Goal: Task Accomplishment & Management: Complete application form

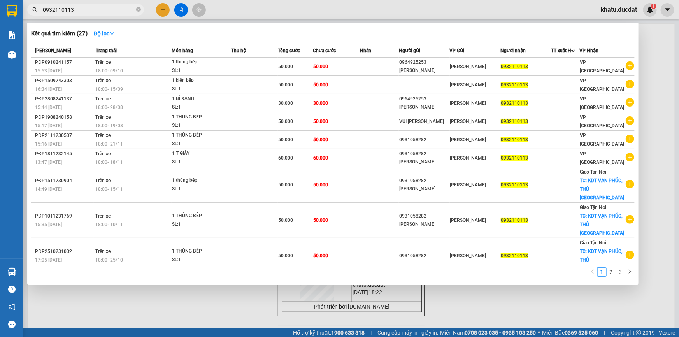
type input "0932110113"
click at [164, 11] on div at bounding box center [339, 168] width 679 height 337
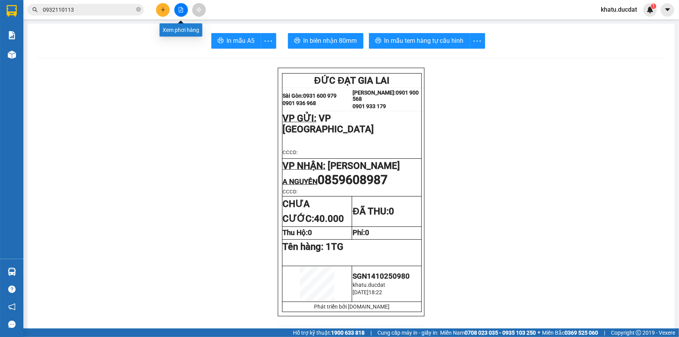
click at [161, 11] on icon "plus" at bounding box center [162, 9] width 5 height 5
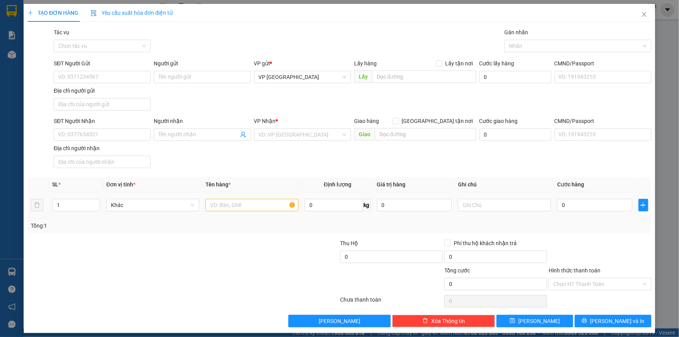
click at [252, 213] on td at bounding box center [251, 205] width 99 height 26
click at [253, 209] on input "text" at bounding box center [251, 205] width 93 height 12
type input "23 BAO+1TG"
click at [105, 135] on input "SĐT Người Nhận" at bounding box center [102, 134] width 97 height 12
type input "0904060218"
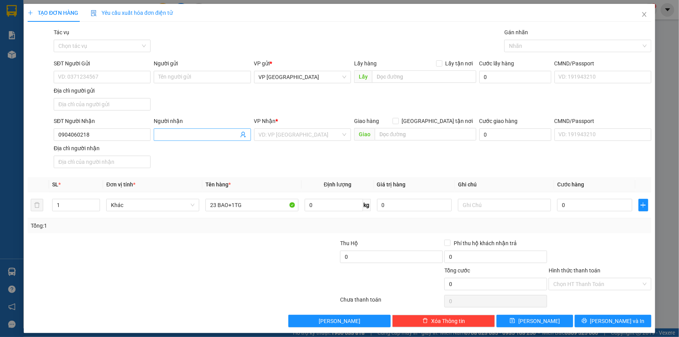
click at [183, 135] on input "Người nhận" at bounding box center [198, 134] width 80 height 9
click at [307, 135] on input "search" at bounding box center [300, 135] width 82 height 12
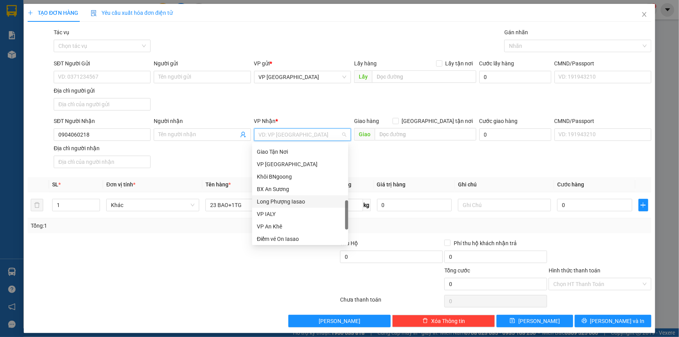
scroll to position [323, 0]
click at [318, 237] on div "VP Chư Prông" at bounding box center [300, 238] width 87 height 9
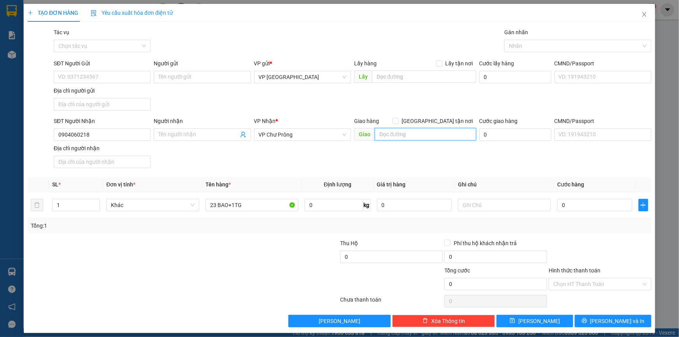
click at [398, 133] on input "text" at bounding box center [426, 134] width 102 height 12
type input "XÃ [GEOGRAPHIC_DATA]"
click at [118, 131] on input "0904060218" at bounding box center [102, 134] width 97 height 12
type input "0982614292"
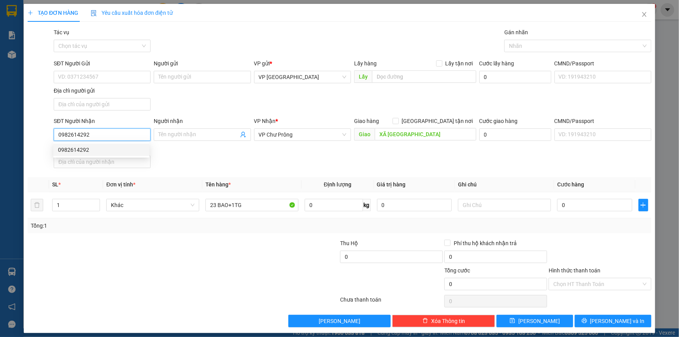
click at [119, 149] on div "0982614292" at bounding box center [101, 150] width 87 height 9
type input "IAGA"
click at [121, 139] on input "0982614292" at bounding box center [102, 134] width 97 height 12
click at [117, 149] on div "0982614292" at bounding box center [101, 150] width 87 height 9
click at [121, 132] on input "0982614292" at bounding box center [102, 134] width 97 height 12
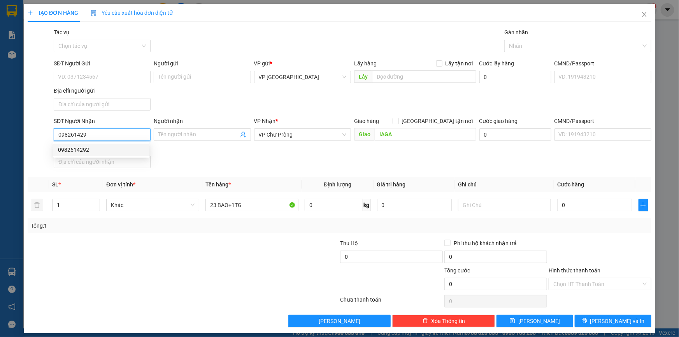
click at [102, 149] on div "0982614292" at bounding box center [101, 150] width 87 height 9
type input "0982614292"
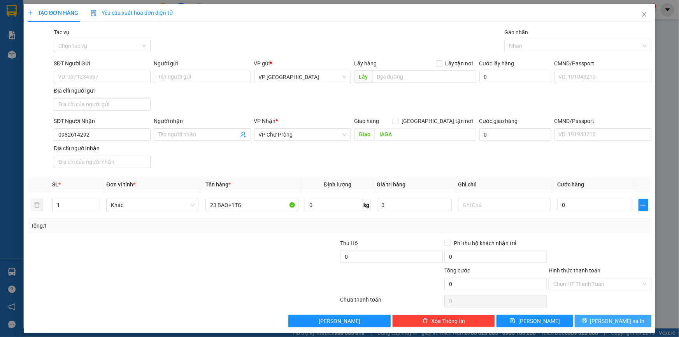
click at [619, 320] on span "[PERSON_NAME] và In" at bounding box center [617, 321] width 54 height 9
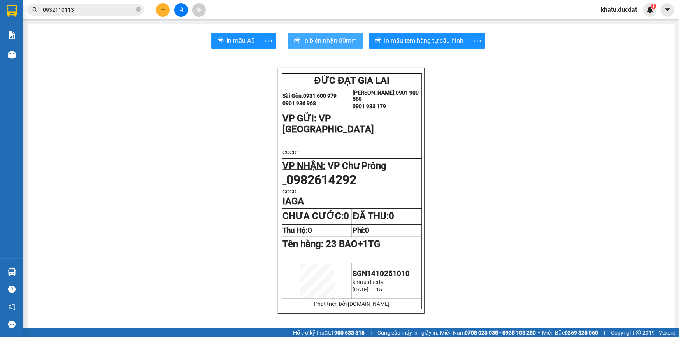
click at [311, 44] on span "In biên nhận 80mm" at bounding box center [331, 41] width 54 height 10
